Goal: Task Accomplishment & Management: Use online tool/utility

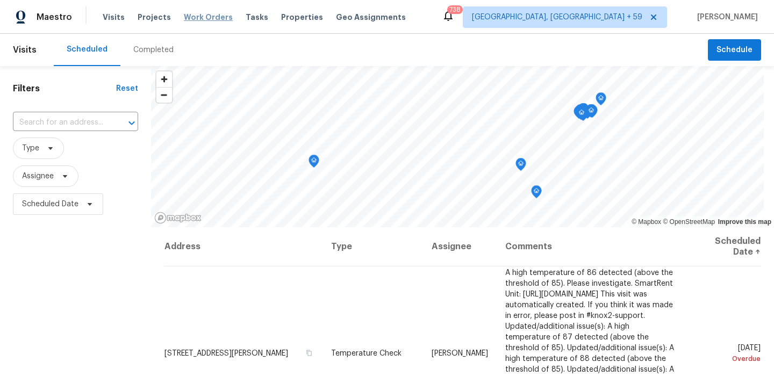
click at [196, 20] on span "Work Orders" at bounding box center [208, 17] width 49 height 11
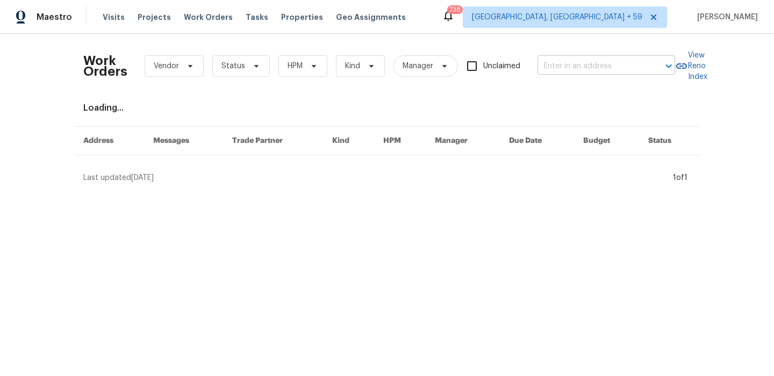
click at [574, 66] on input "text" at bounding box center [590, 66] width 107 height 17
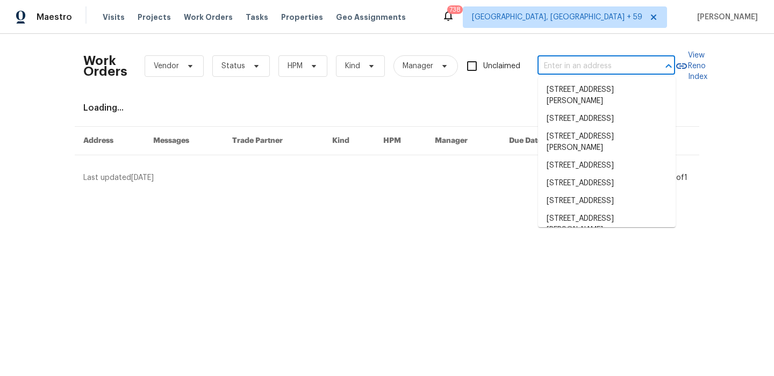
paste input "[STREET_ADDRESS]"
type input "[STREET_ADDRESS]"
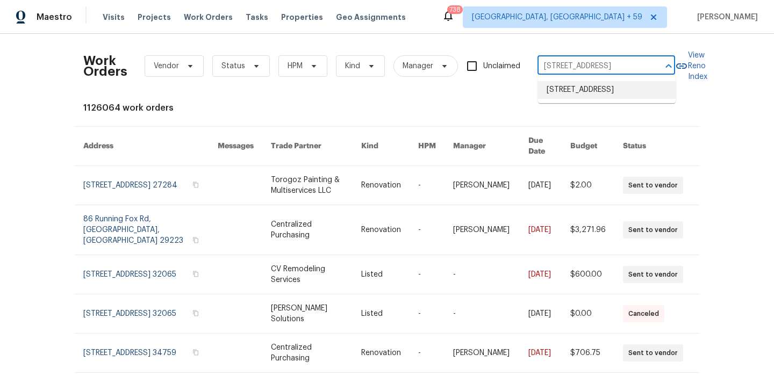
click at [566, 84] on li "[STREET_ADDRESS]" at bounding box center [607, 90] width 138 height 18
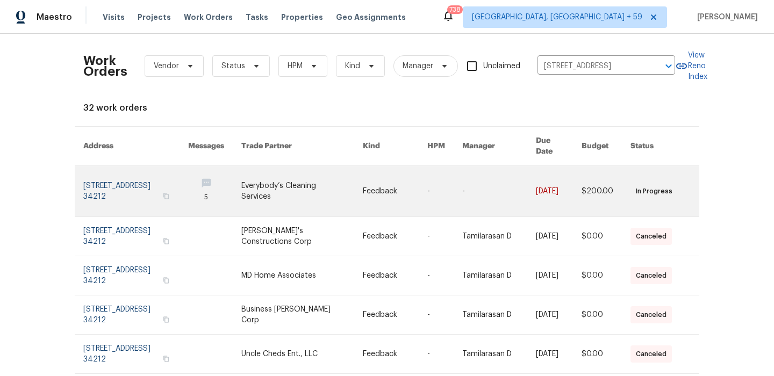
click at [111, 189] on link at bounding box center [135, 191] width 105 height 50
